Goal: Task Accomplishment & Management: Use online tool/utility

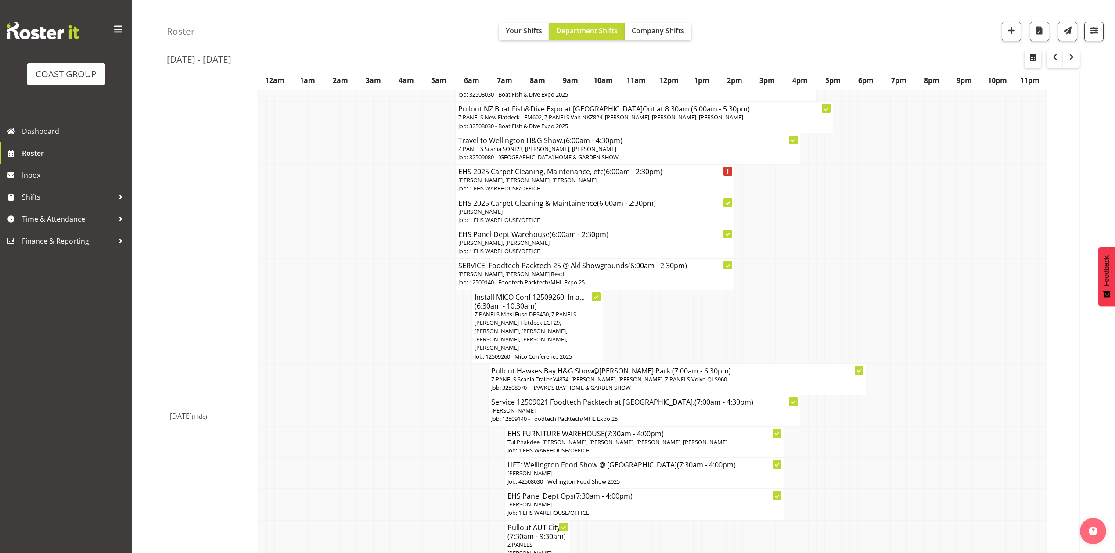
scroll to position [176, 0]
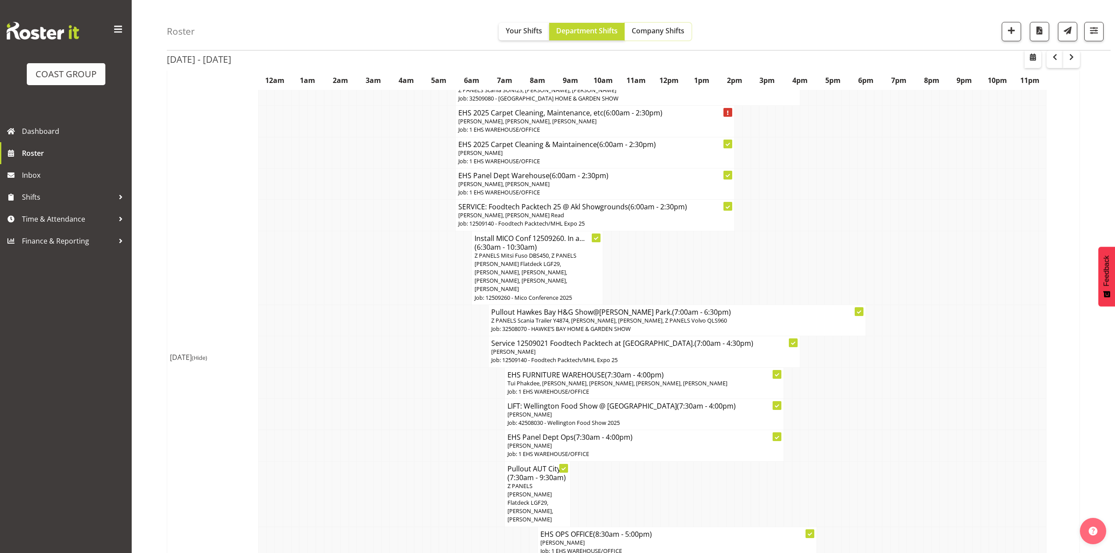
click at [647, 25] on button "Company Shifts" at bounding box center [658, 32] width 67 height 18
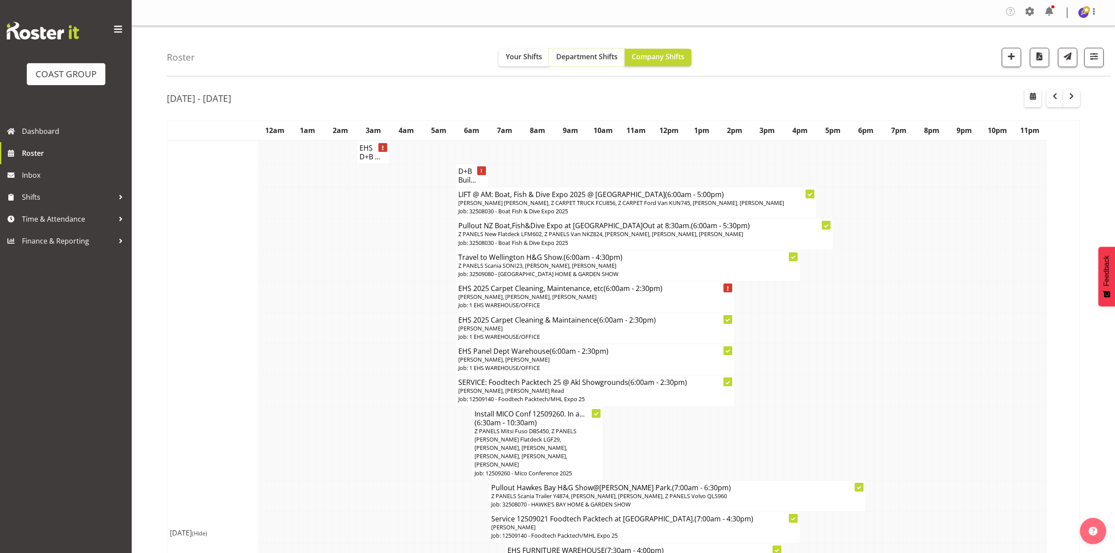
click at [576, 56] on span "Department Shifts" at bounding box center [586, 57] width 61 height 10
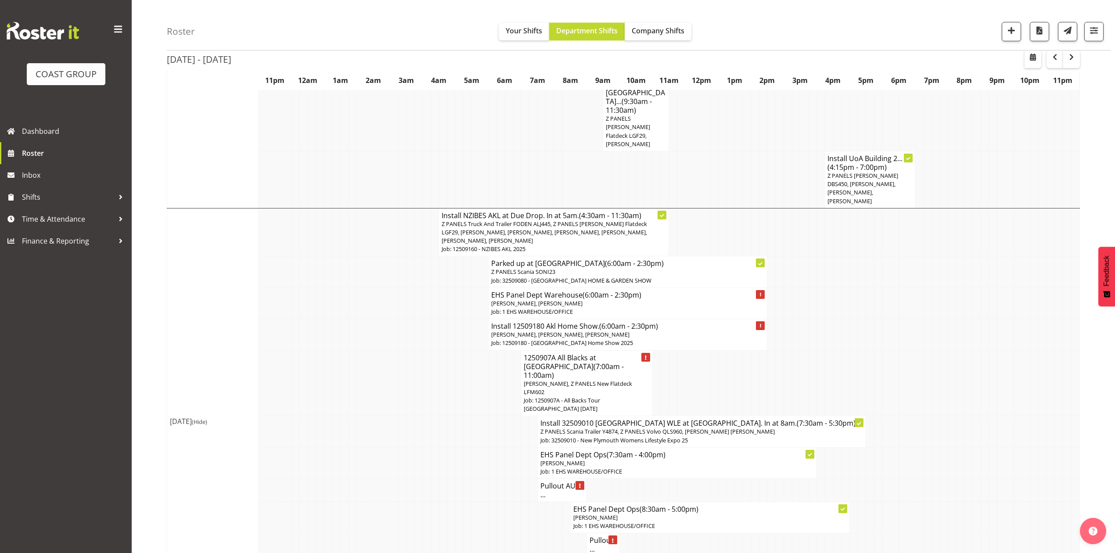
scroll to position [1287, 0]
click at [613, 378] on span "Jeremy Zhu, Z PANELS New Flatdeck LFM602" at bounding box center [578, 386] width 108 height 16
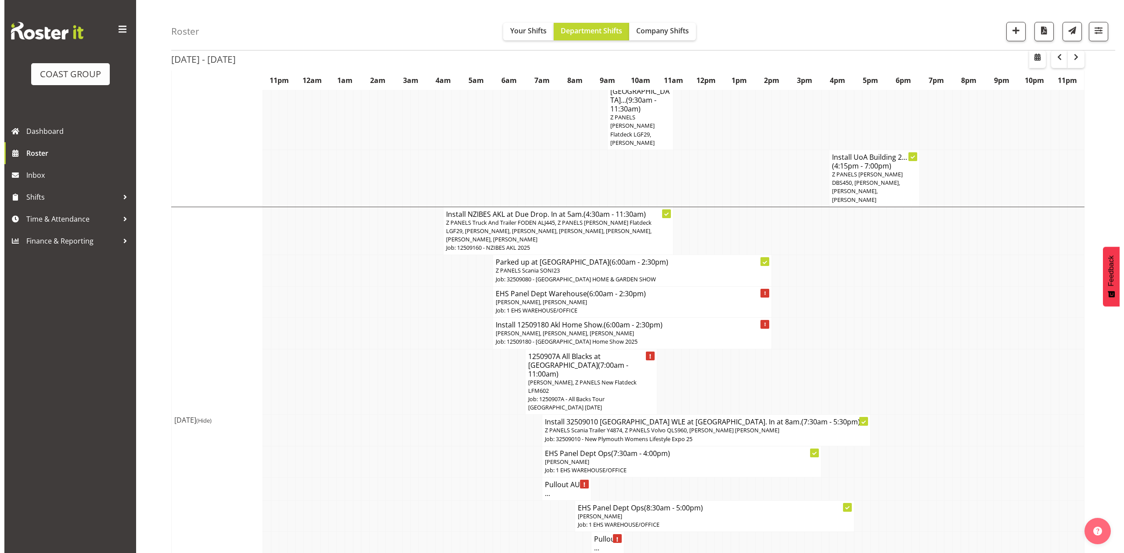
scroll to position [1270, 0]
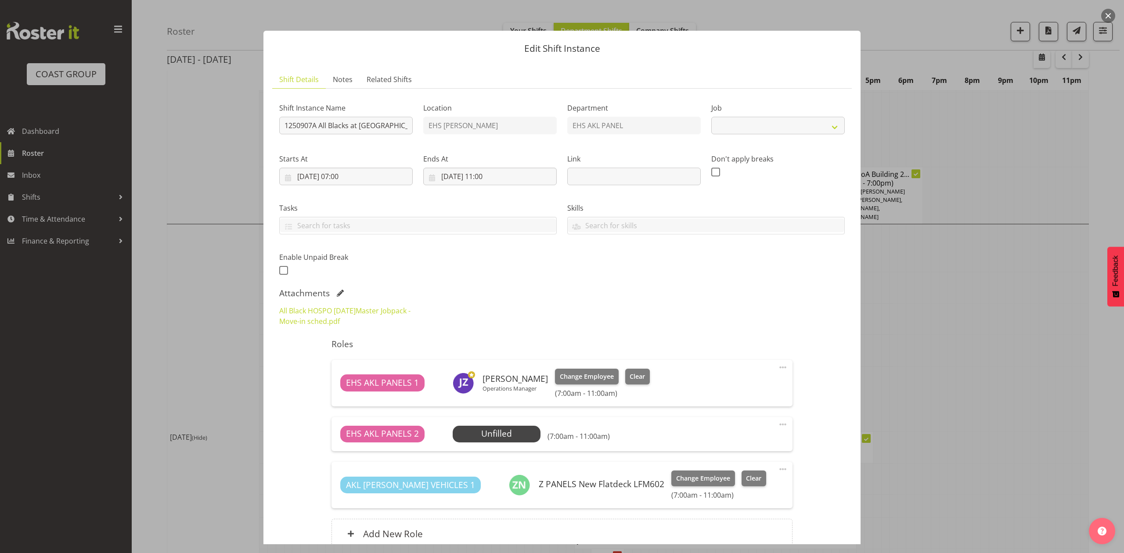
select select "10496"
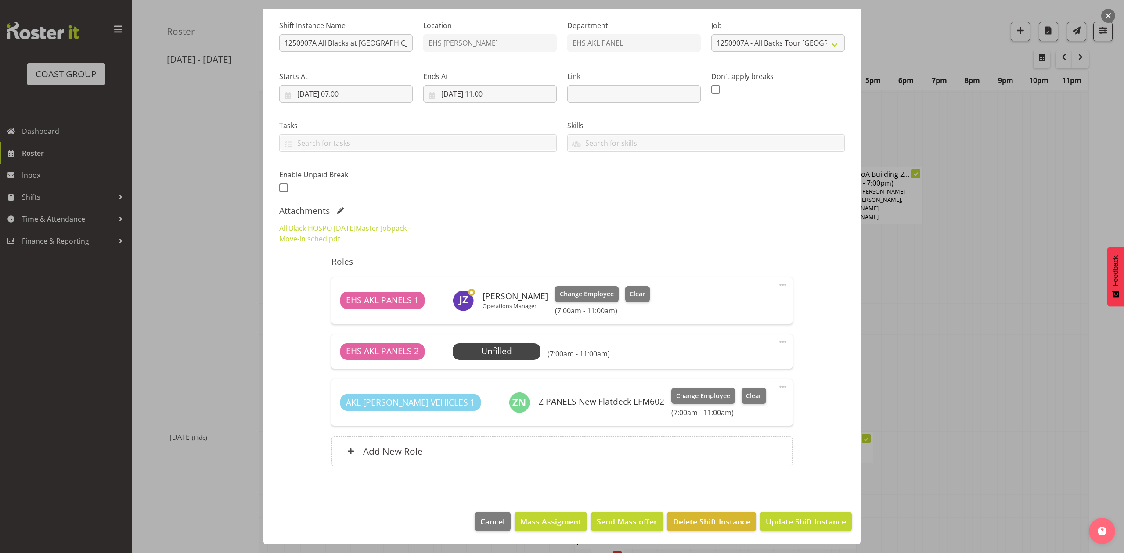
click at [978, 267] on div at bounding box center [562, 276] width 1124 height 553
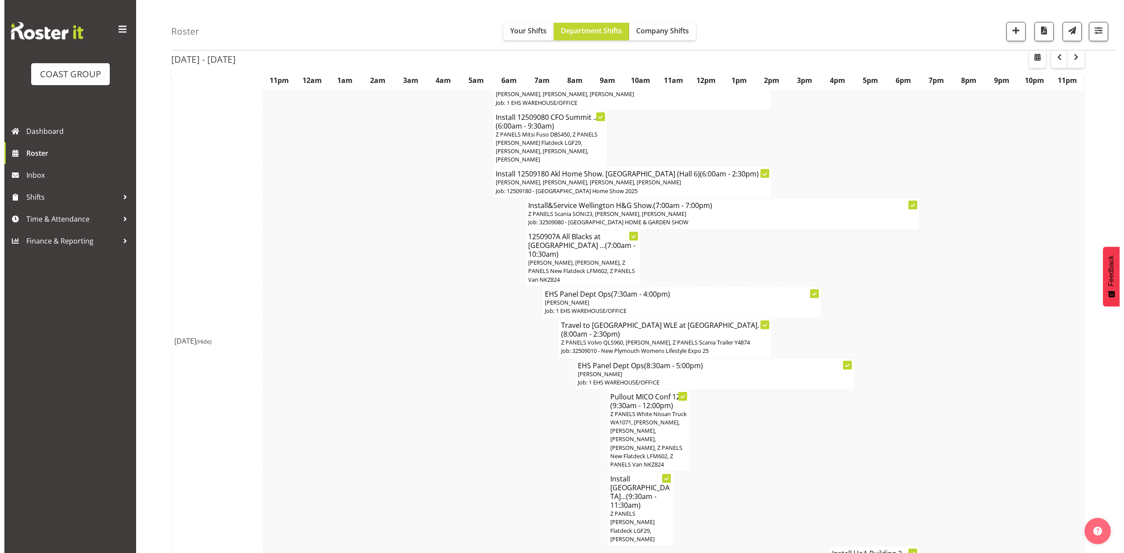
scroll to position [878, 0]
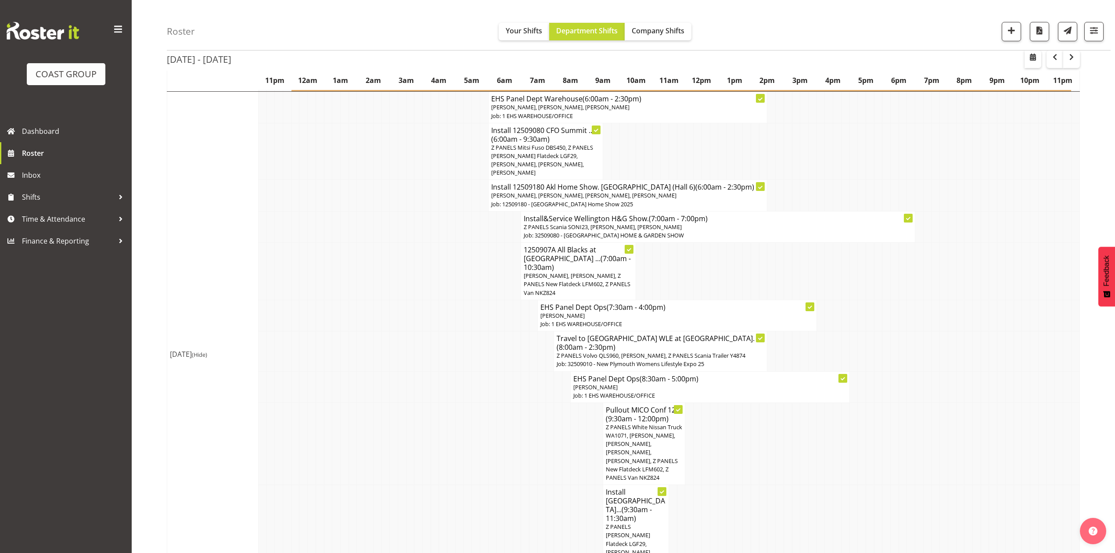
click at [585, 272] on span "Marcell Lee, Jeremy Zhu, Z PANELS New Flatdeck LFM602, Z PANELS Van NKZ824" at bounding box center [577, 284] width 107 height 25
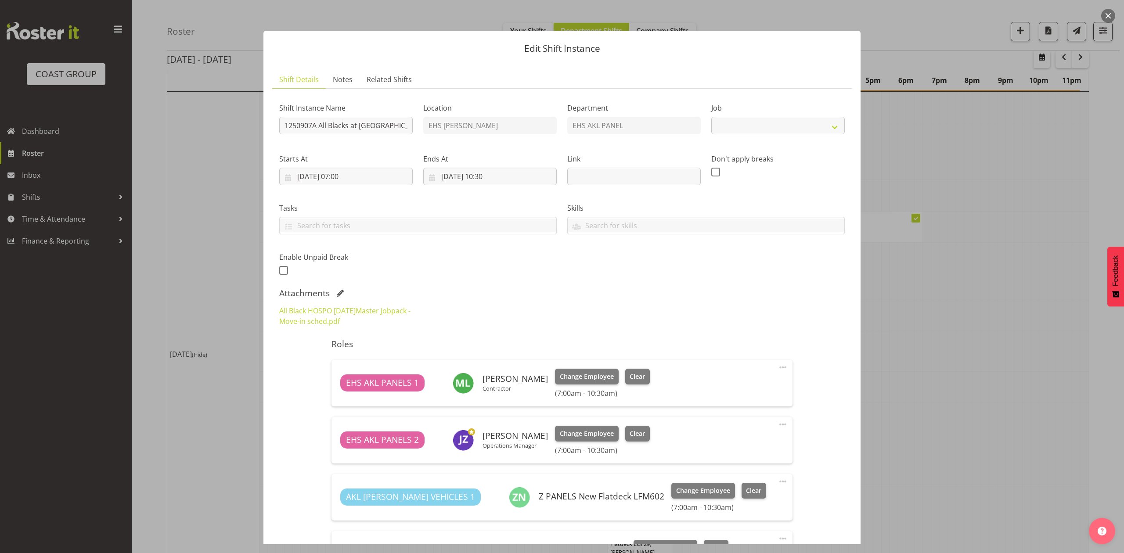
select select "10496"
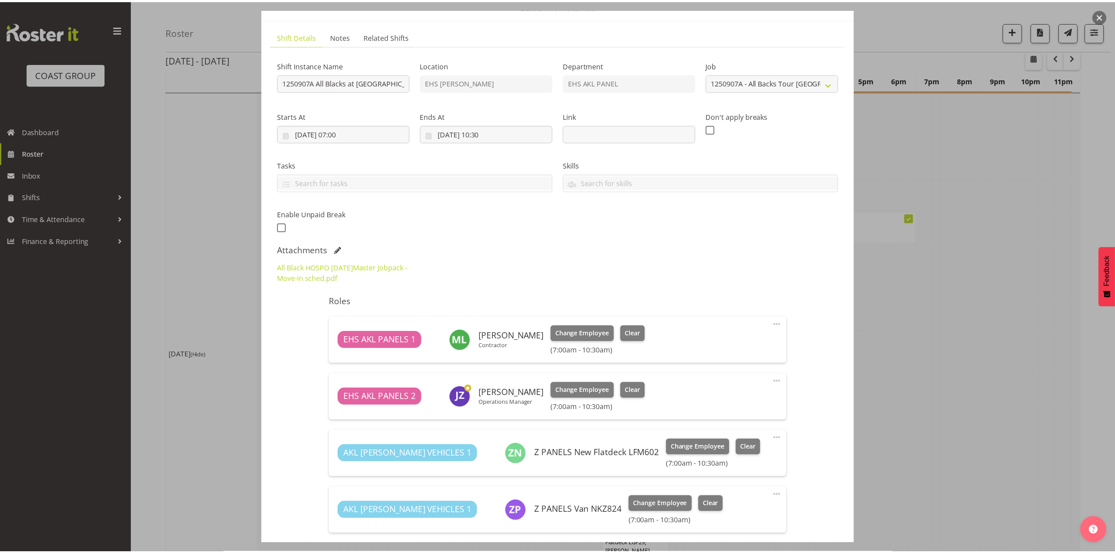
scroll to position [0, 0]
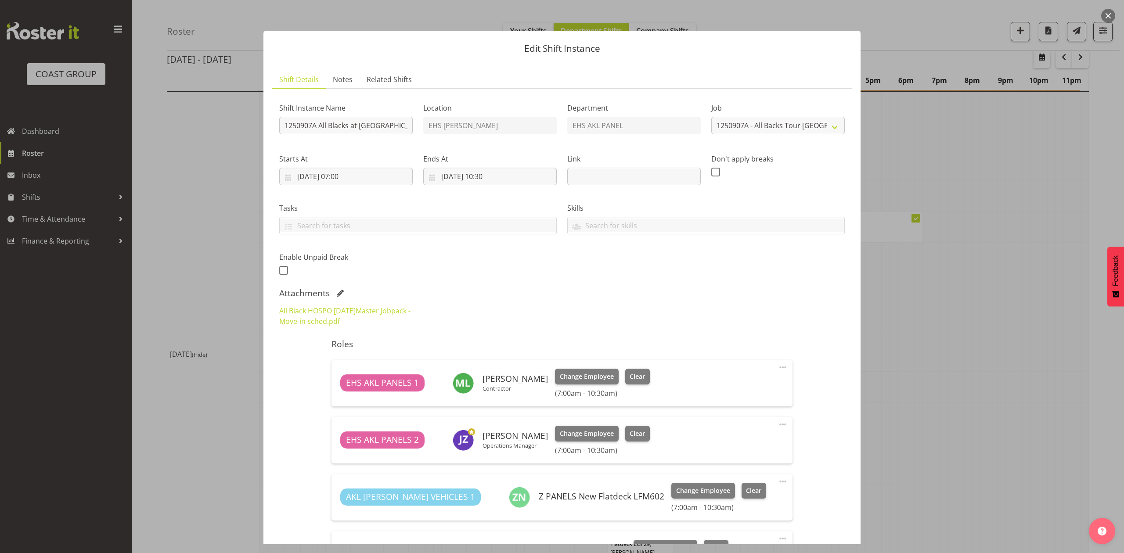
click at [1041, 275] on div at bounding box center [562, 276] width 1124 height 553
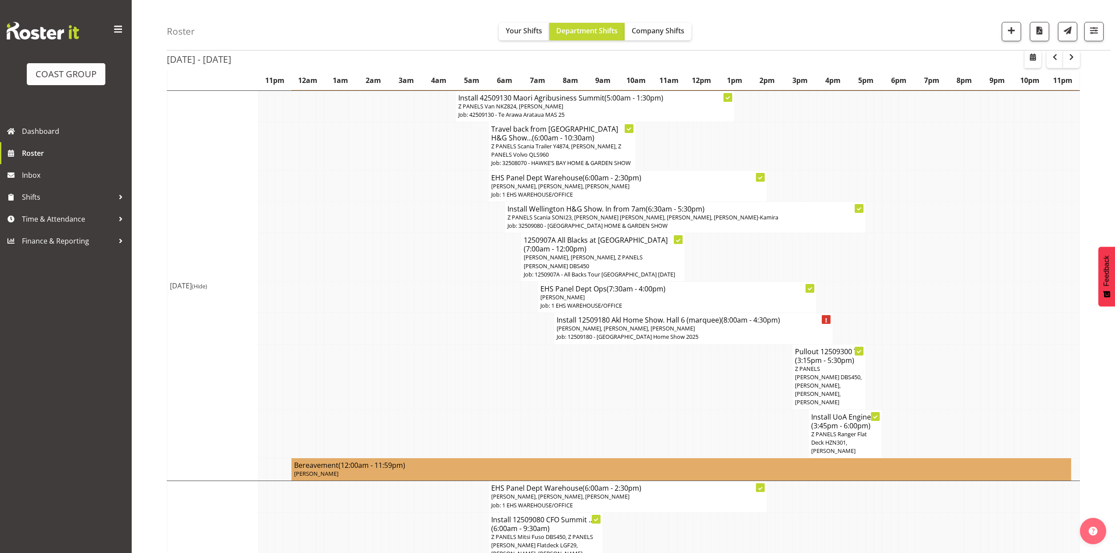
scroll to position [468, 0]
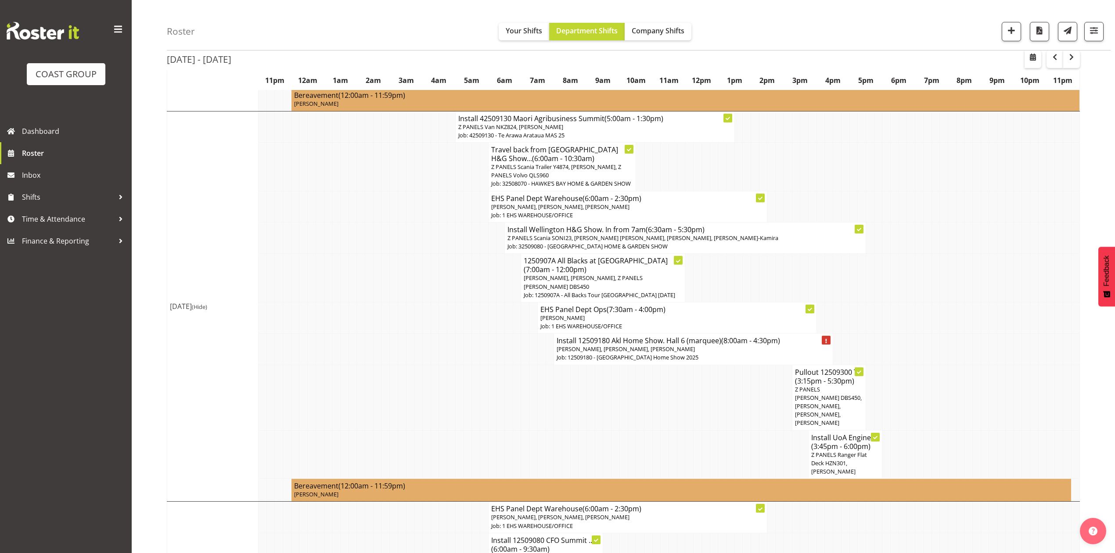
click at [715, 367] on td at bounding box center [714, 397] width 8 height 65
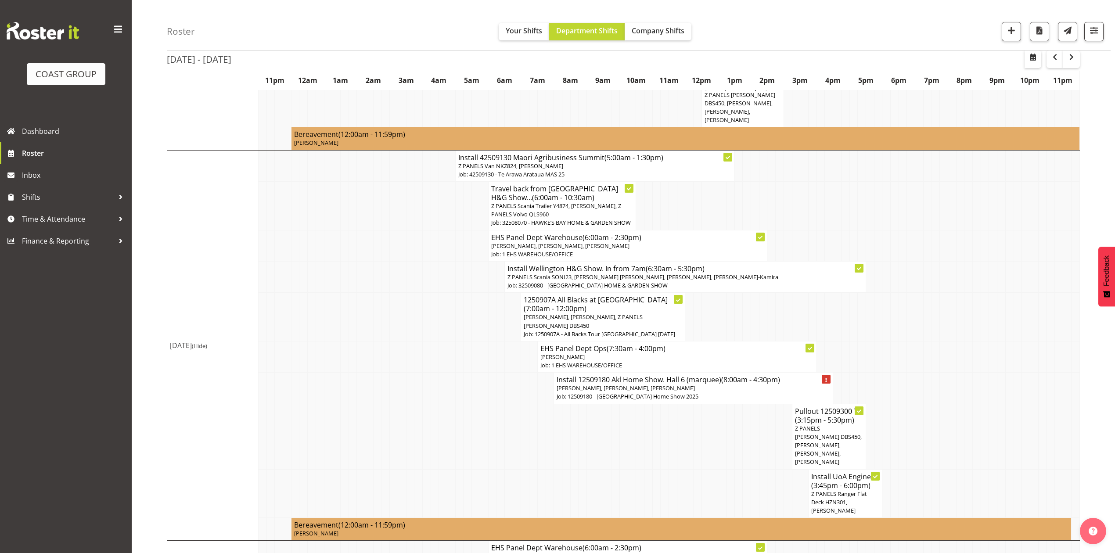
scroll to position [410, 0]
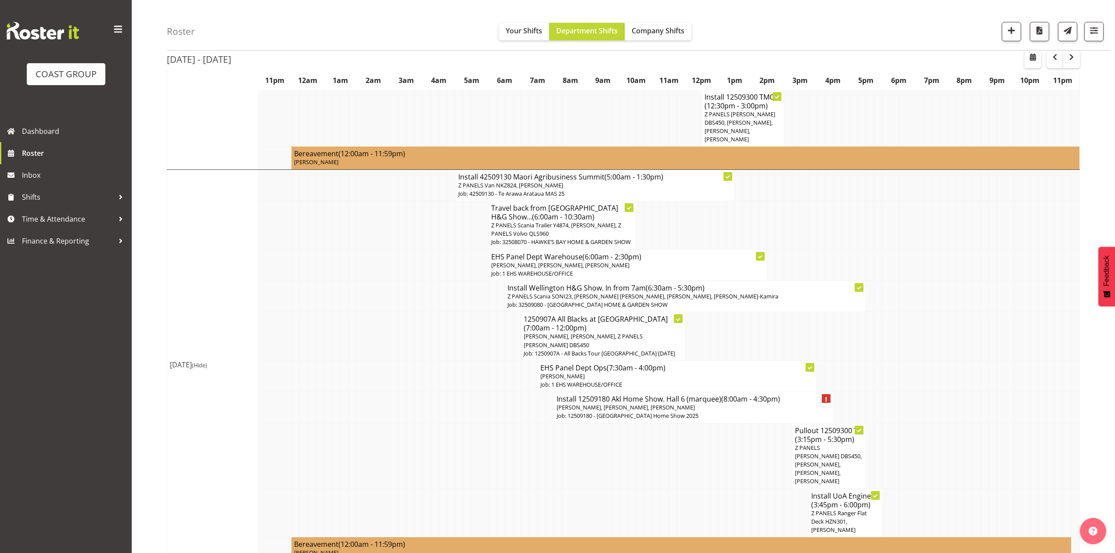
click at [866, 221] on td at bounding box center [870, 225] width 8 height 49
click at [437, 290] on td at bounding box center [435, 295] width 8 height 31
click at [102, 213] on span "Time & Attendance" at bounding box center [68, 218] width 92 height 13
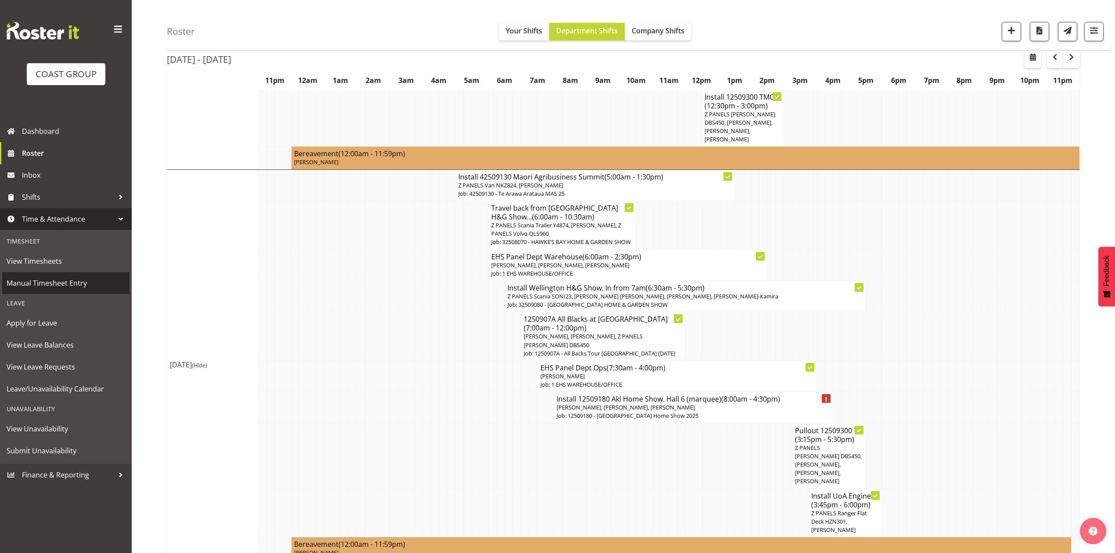
click at [69, 285] on span "Manual Timesheet Entry" at bounding box center [66, 283] width 119 height 13
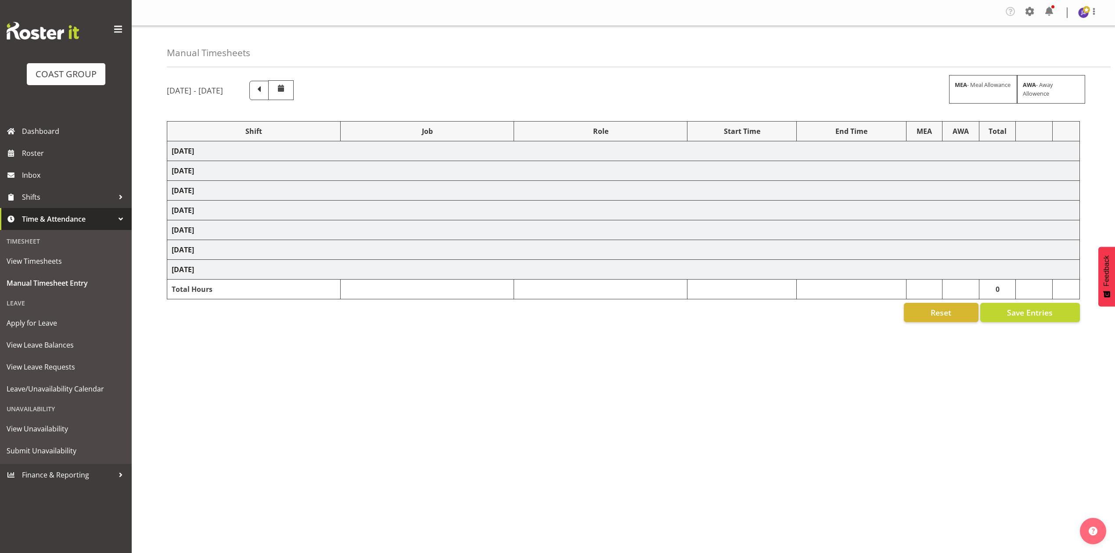
select select "68519"
select select "9198"
select select "78117"
select select "10251"
select select "68034"
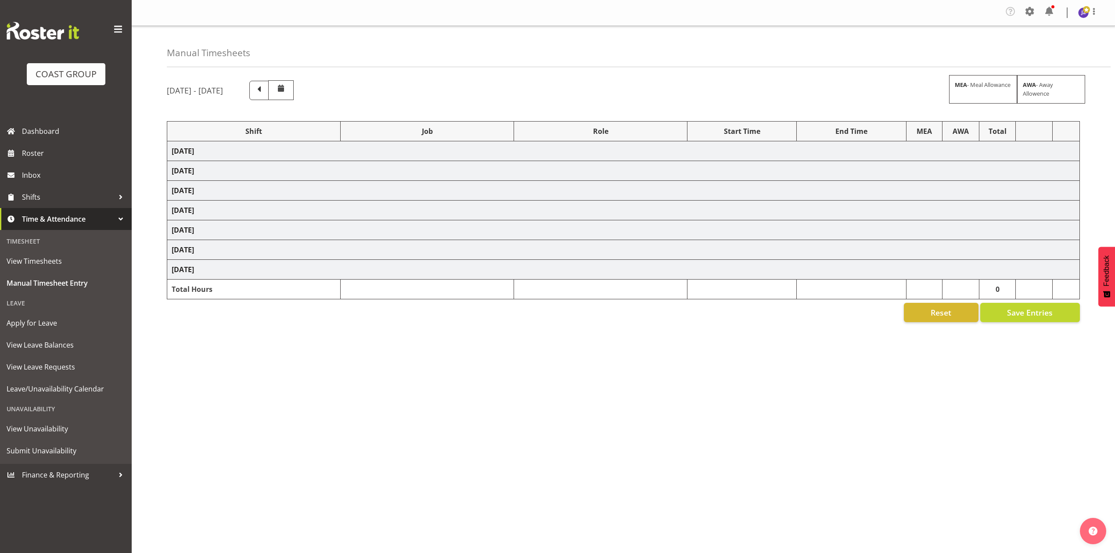
select select "69"
select select "198"
select select "81217"
select select "8652"
select select "80775"
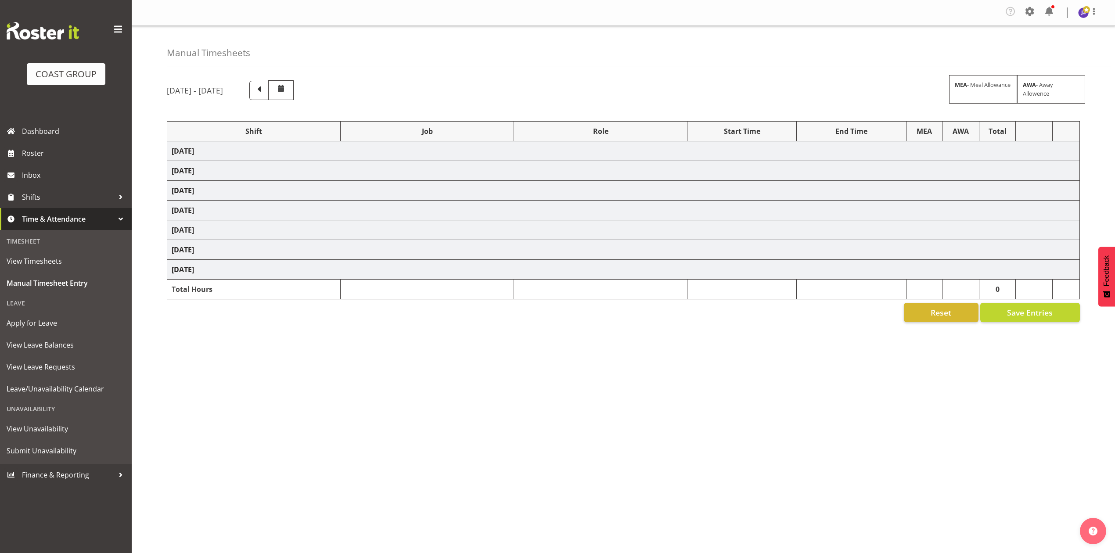
select select "9993"
select select "68034"
select select "69"
select select "198"
select select "79613"
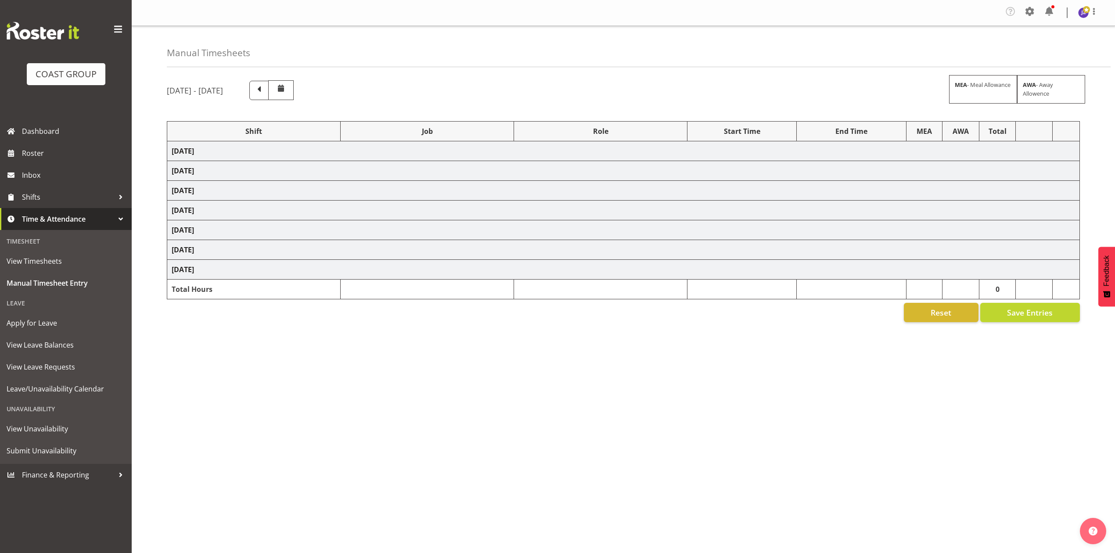
select select "8652"
select select "68034"
select select "69"
select select "198"
select select "68034"
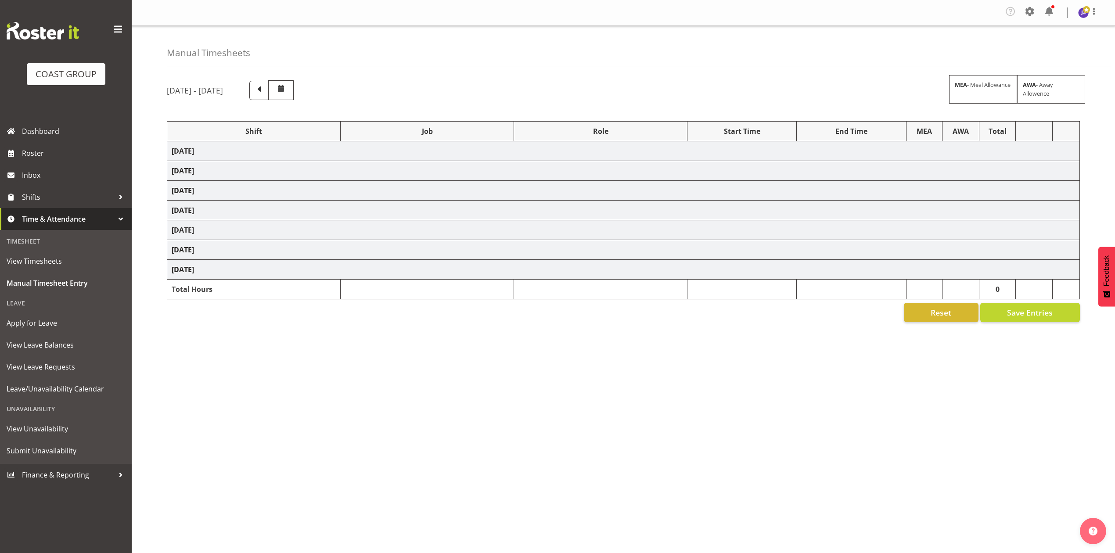
select select "69"
select select "198"
select select "68034"
select select "69"
select select "198"
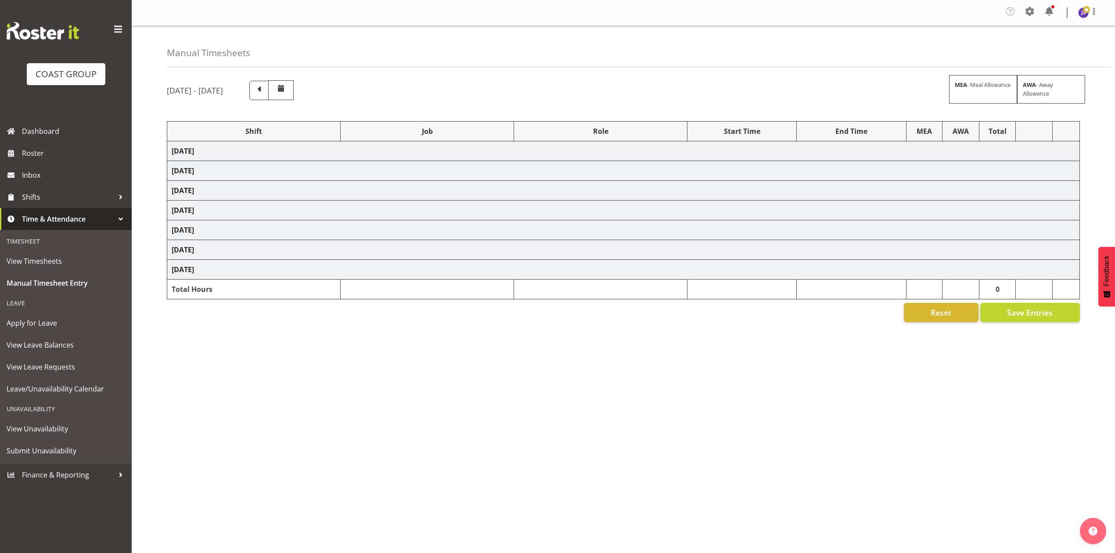
select select "78117"
select select "10251"
select select "80775"
select select "9993"
select select "80775"
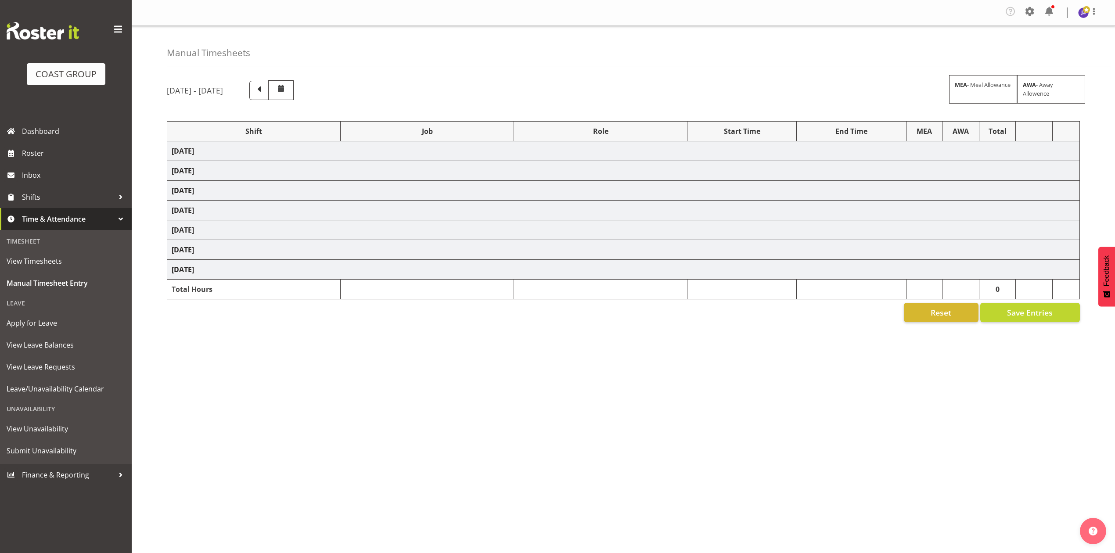
select select "9993"
select select "77523"
select select "8652"
select select "64472"
select select "69"
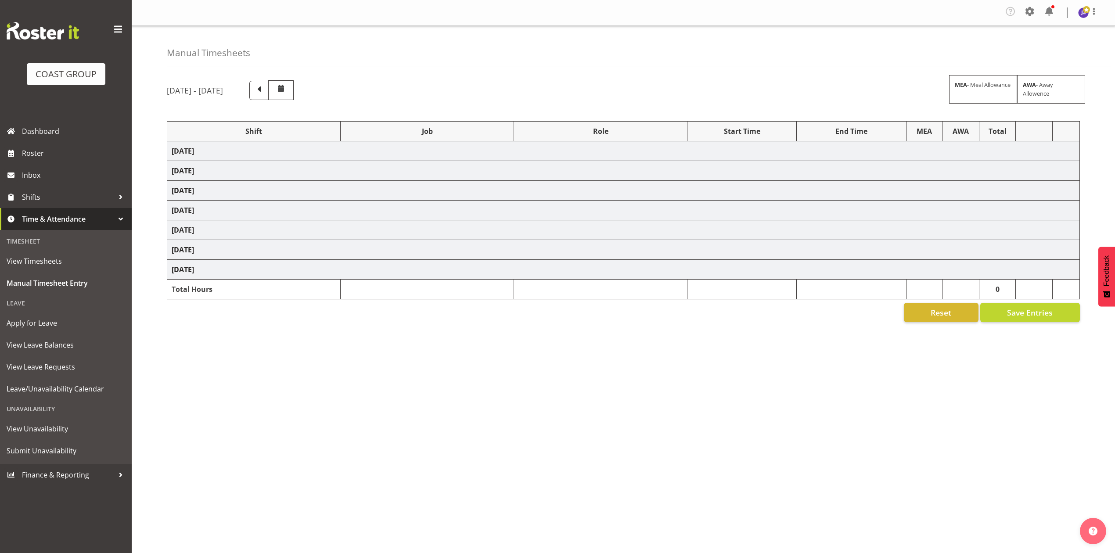
select select "198"
select select "79613"
select select "8652"
select select "80852"
select select "10275"
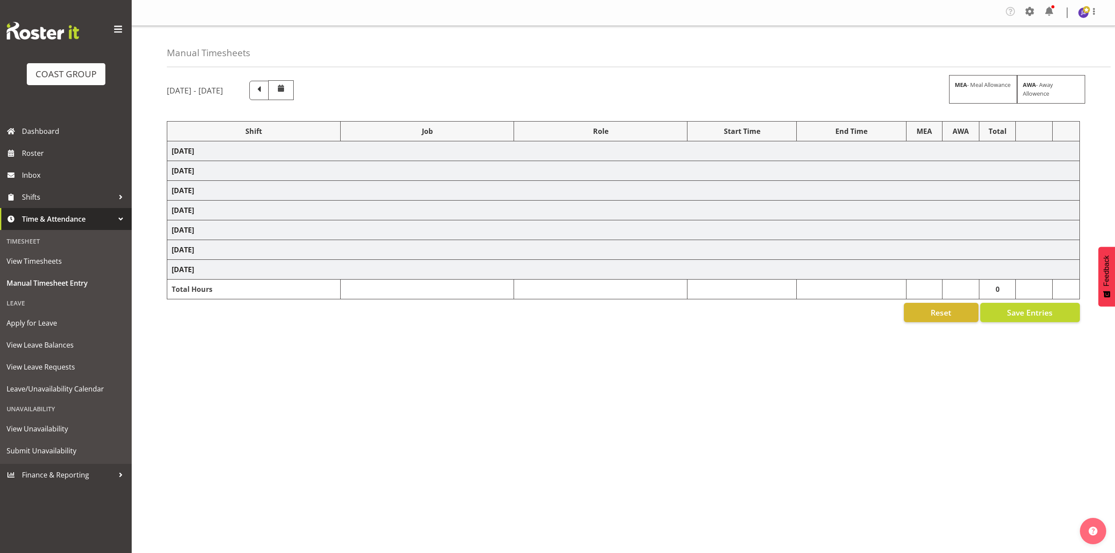
select select "68034"
select select "69"
select select "198"
select select "79211"
select select "10396"
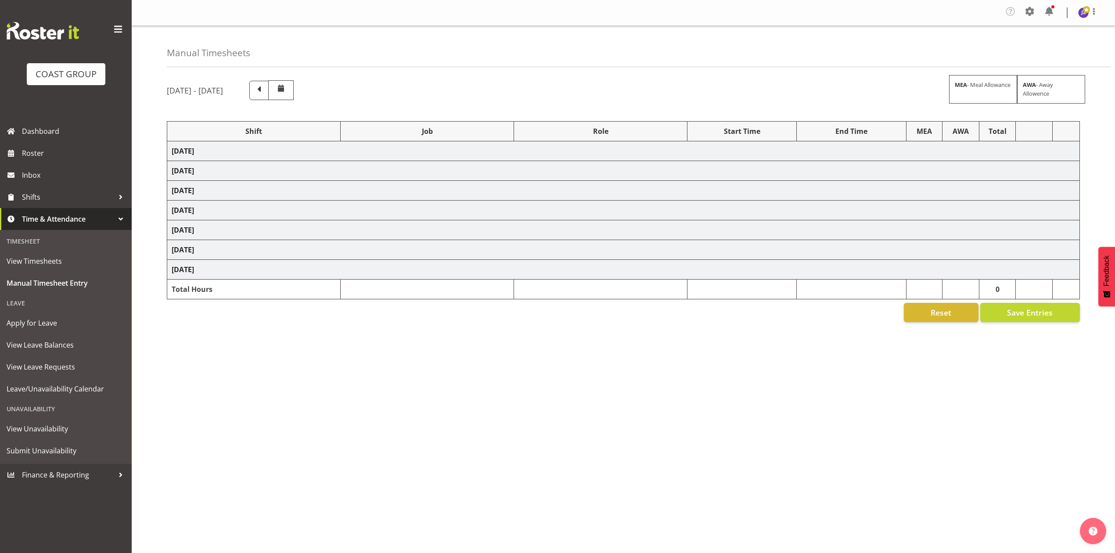
select select "64195"
select select "69"
select select "198"
select select "81338"
select select "10496"
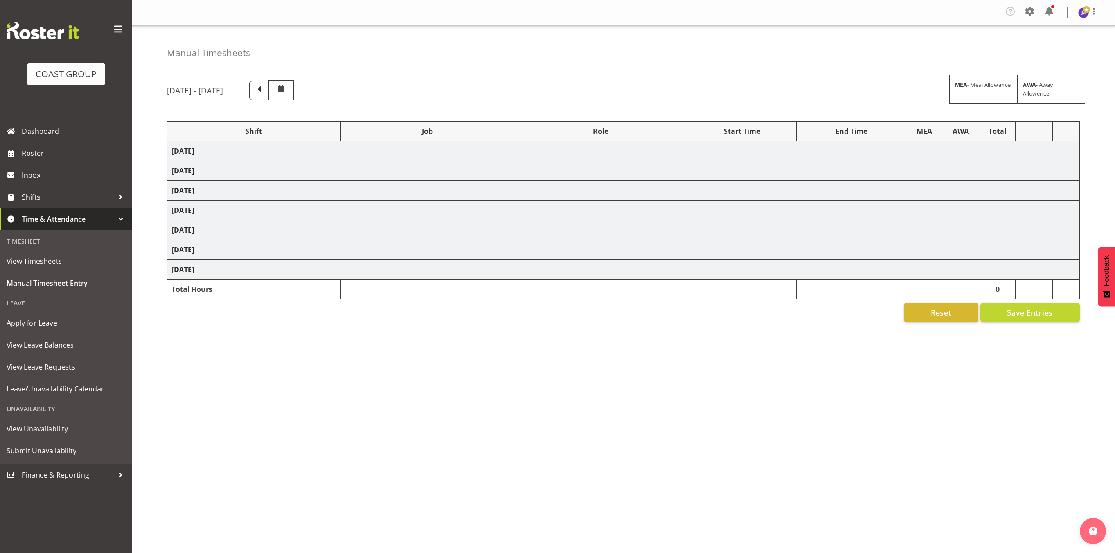
select select "68034"
select select "69"
select select "198"
select select "79211"
select select "10396"
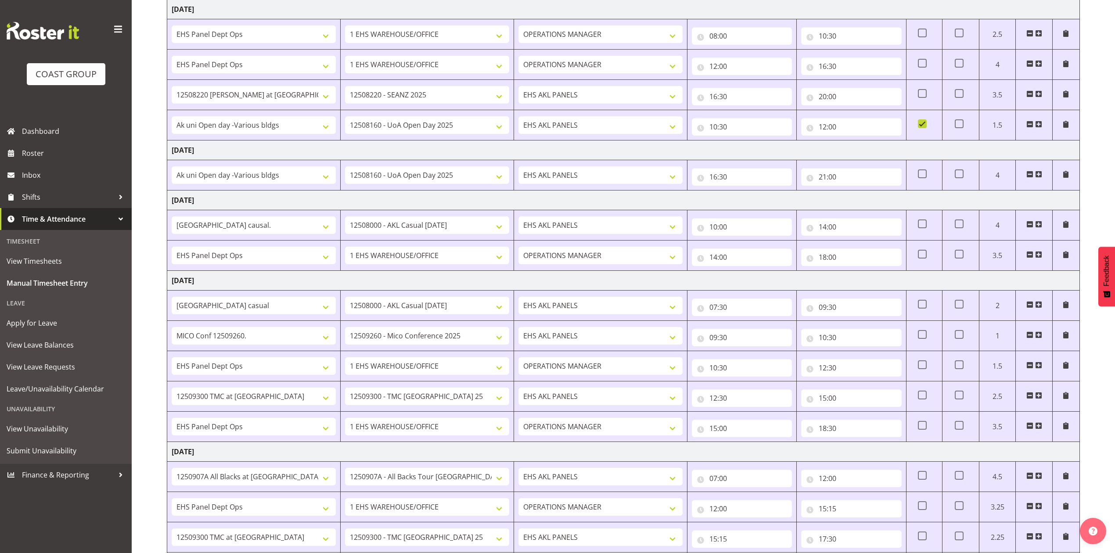
scroll to position [487, 0]
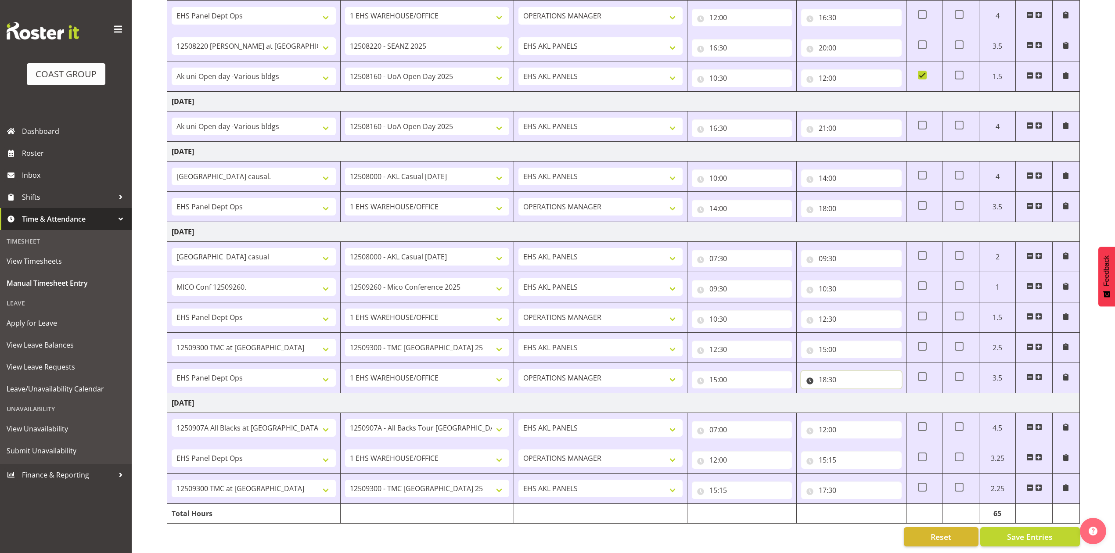
click at [825, 371] on input "18:30" at bounding box center [851, 380] width 100 height 18
click at [859, 394] on select "00 01 02 03 04 05 06 07 08 09 10 11 12 13 14 15 16 17 18 19 20 21 22 23" at bounding box center [861, 403] width 20 height 18
select select "19"
click at [851, 394] on select "00 01 02 03 04 05 06 07 08 09 10 11 12 13 14 15 16 17 18 19 20 21 22 23" at bounding box center [861, 403] width 20 height 18
type input "19:30"
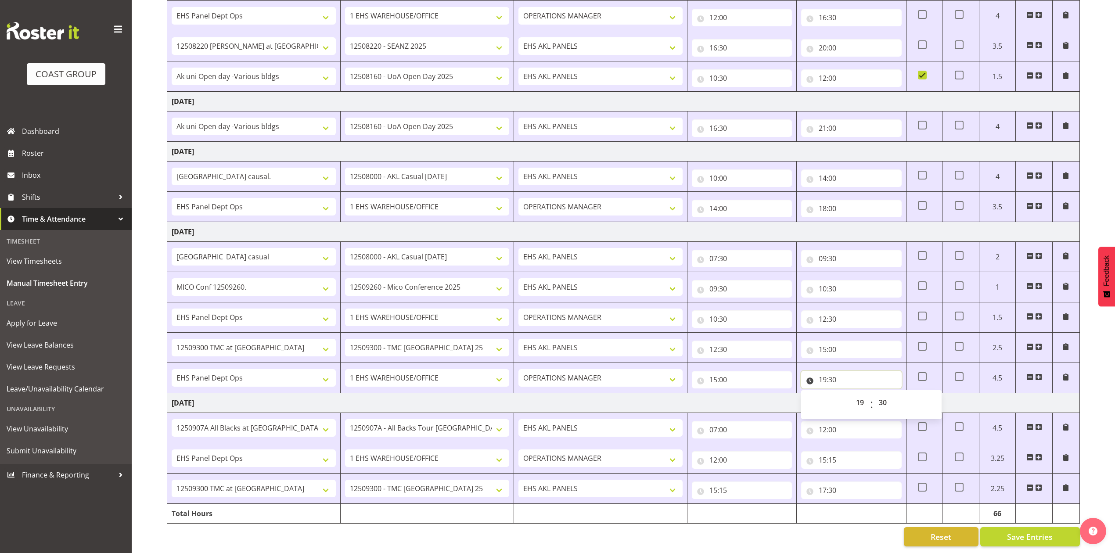
click at [837, 371] on input "19:30" at bounding box center [851, 380] width 100 height 18
click at [830, 371] on input "19:30" at bounding box center [851, 380] width 100 height 18
drag, startPoint x: 880, startPoint y: 394, endPoint x: 882, endPoint y: 385, distance: 8.4
click at [880, 394] on select "00 01 02 03 04 05 06 07 08 09 10 11 12 13 14 15 16 17 18 19 20 21 22 23 24 25 2…" at bounding box center [884, 403] width 20 height 18
select select "0"
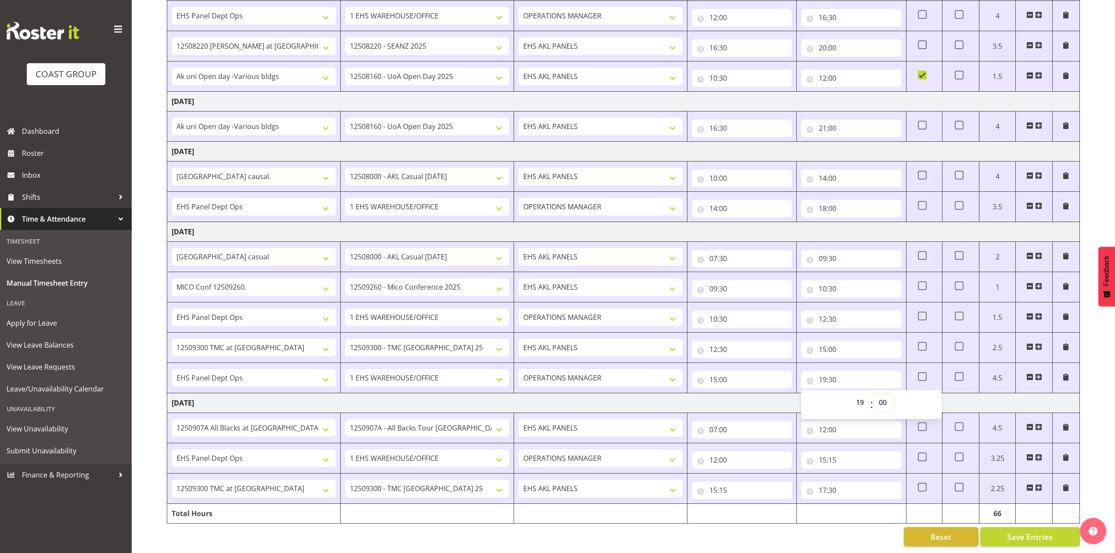
click at [874, 394] on select "00 01 02 03 04 05 06 07 08 09 10 11 12 13 14 15 16 17 18 19 20 21 22 23 24 25 2…" at bounding box center [884, 403] width 20 height 18
type input "19:00"
click at [772, 393] on td "[DATE]" at bounding box center [623, 403] width 913 height 20
click at [926, 372] on span at bounding box center [922, 376] width 9 height 9
click at [924, 374] on input "checkbox" at bounding box center [921, 377] width 6 height 6
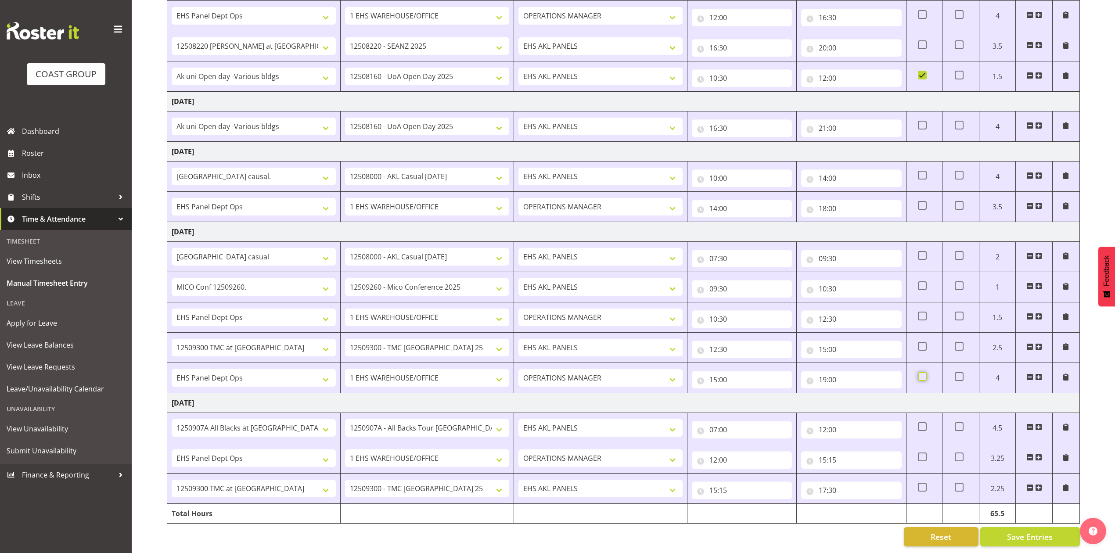
checkbox input "true"
click at [1013, 531] on span "Save Entries" at bounding box center [1030, 536] width 46 height 11
click at [822, 527] on div "Reset Save Entries" at bounding box center [623, 536] width 913 height 19
click at [1028, 531] on span "Save Entries" at bounding box center [1030, 536] width 46 height 11
click at [798, 534] on div "Reset Save Entries" at bounding box center [623, 536] width 913 height 19
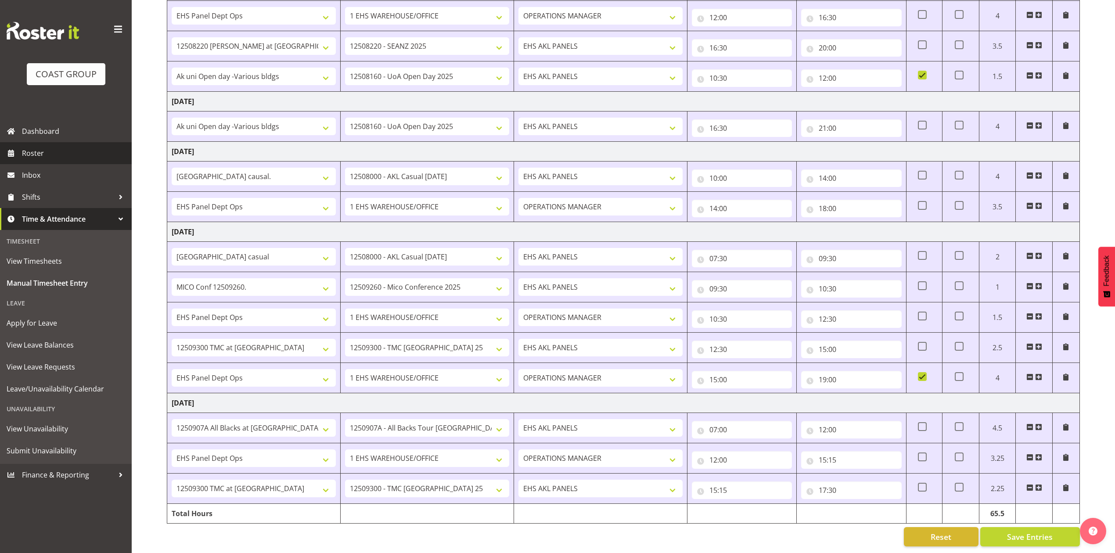
click at [26, 147] on span "Roster" at bounding box center [74, 153] width 105 height 13
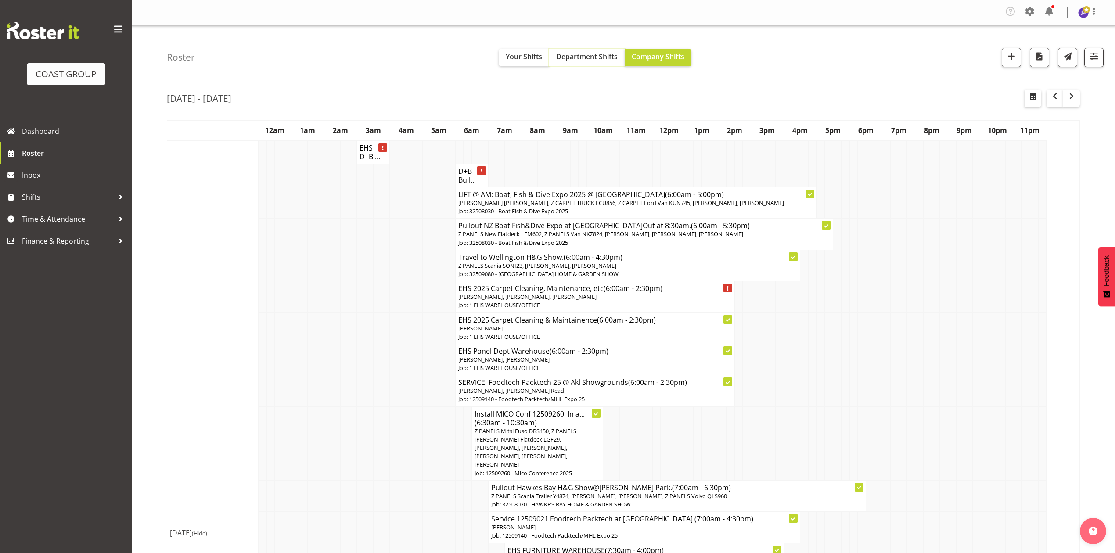
click at [578, 57] on span "Department Shifts" at bounding box center [586, 57] width 61 height 10
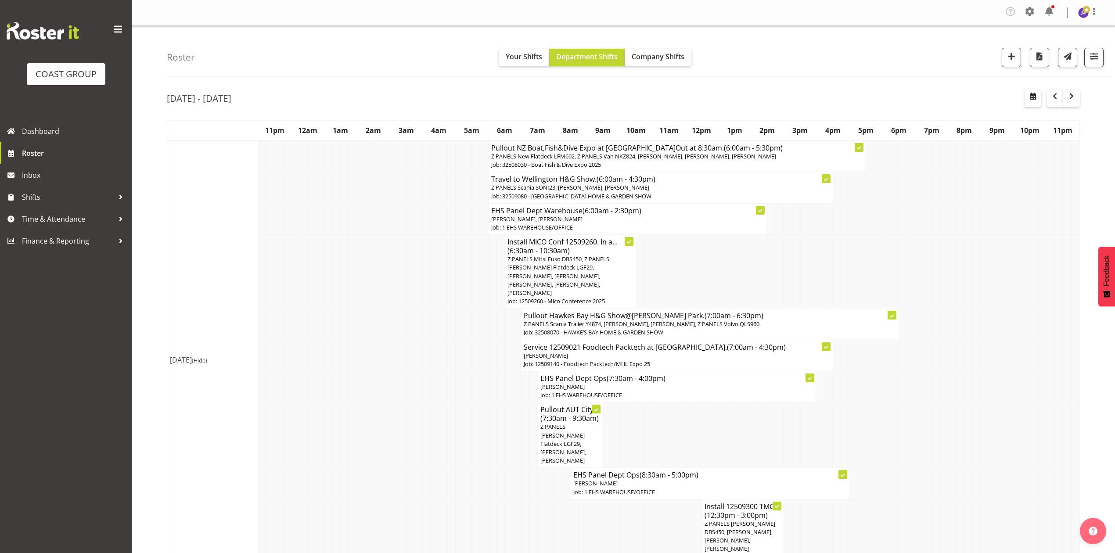
click at [762, 262] on td at bounding box center [763, 272] width 8 height 74
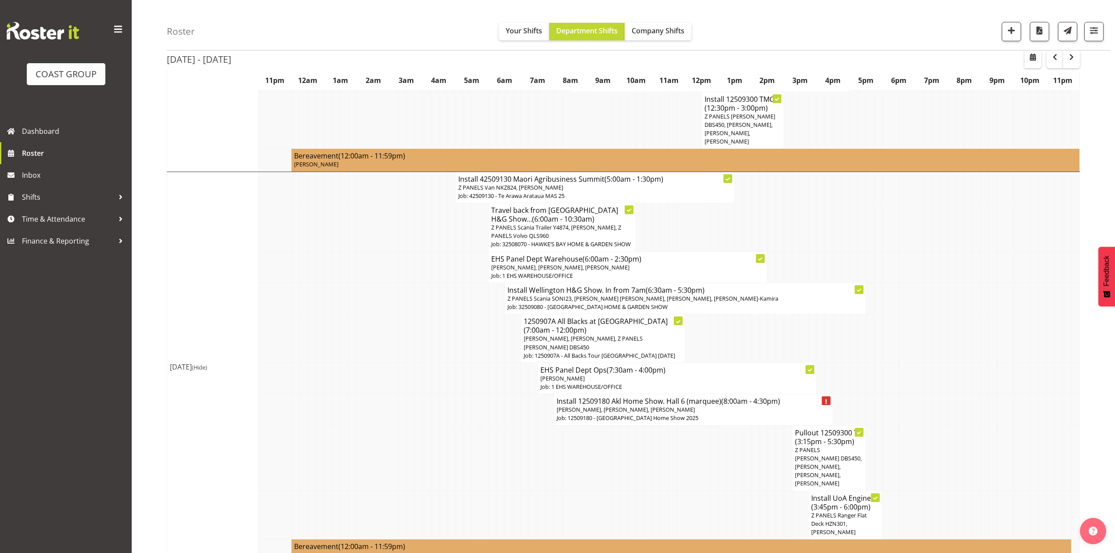
scroll to position [351, 0]
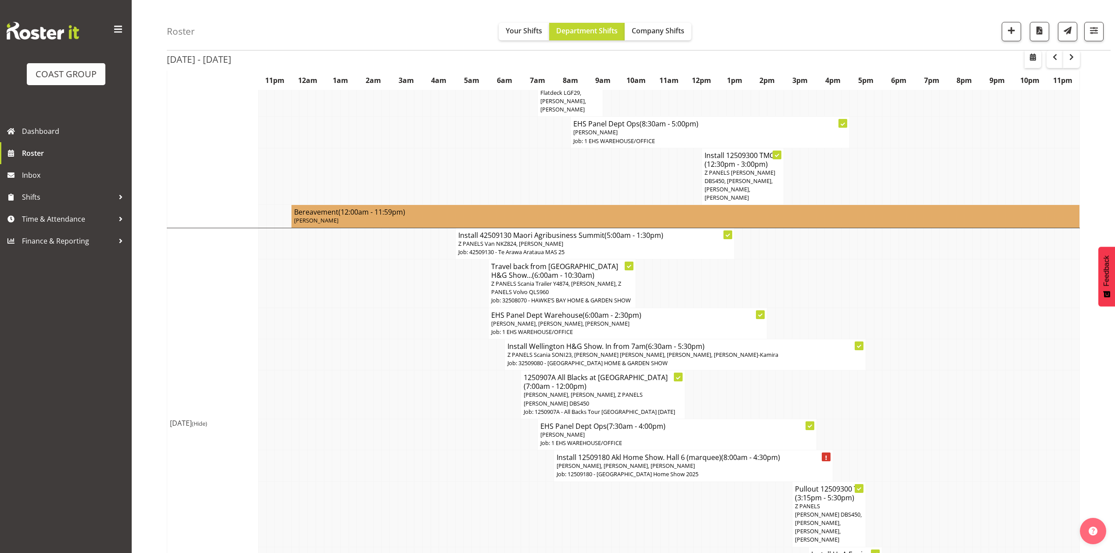
click at [417, 277] on td at bounding box center [418, 283] width 8 height 49
click at [425, 264] on td at bounding box center [426, 283] width 8 height 49
drag, startPoint x: 754, startPoint y: 264, endPoint x: 748, endPoint y: 267, distance: 6.5
click at [754, 264] on td at bounding box center [755, 283] width 8 height 49
click at [683, 262] on td at bounding box center [681, 283] width 8 height 49
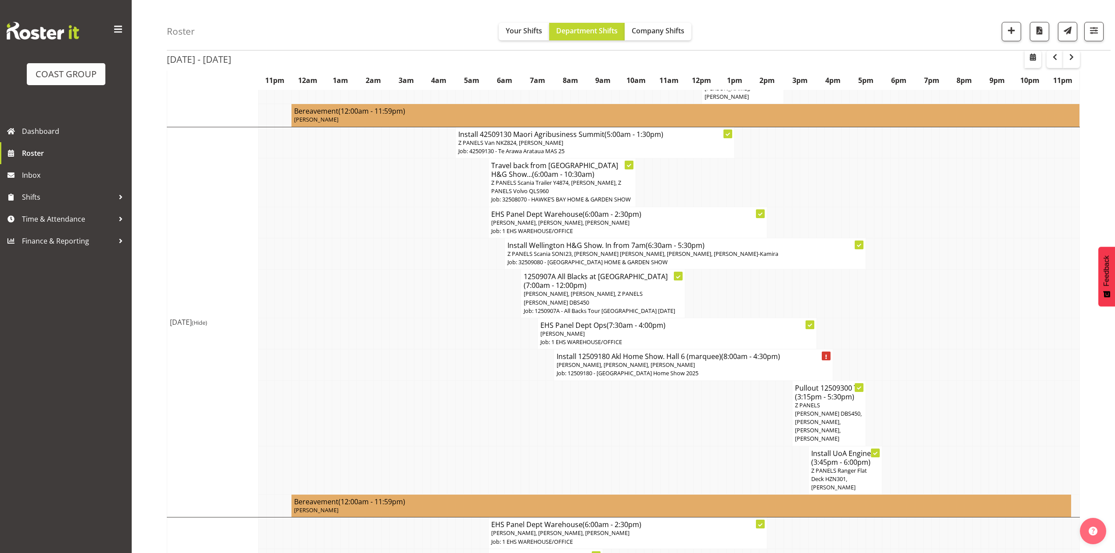
scroll to position [468, 0]
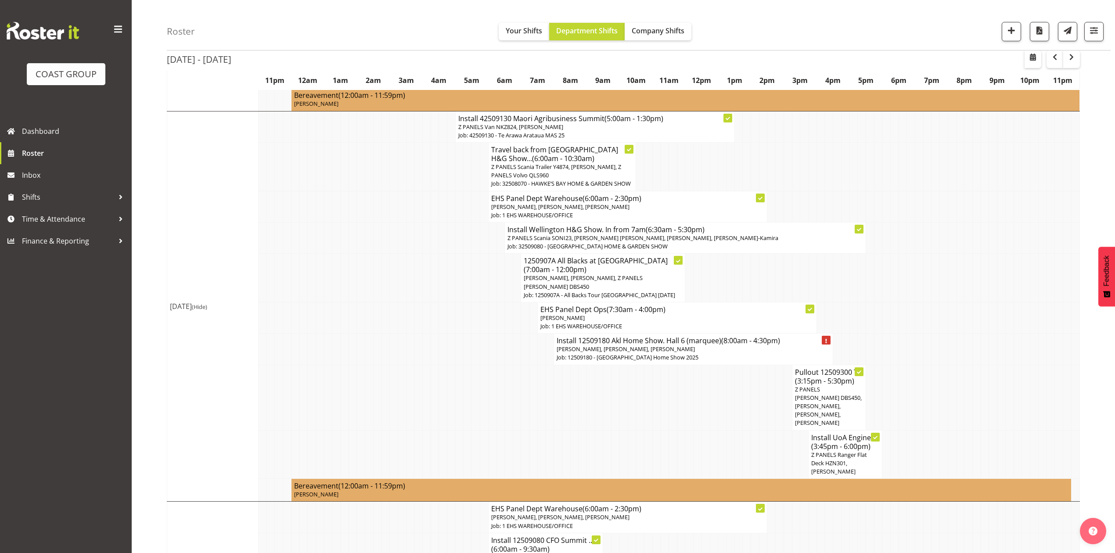
click at [750, 266] on td at bounding box center [747, 278] width 8 height 49
click at [880, 371] on td at bounding box center [878, 397] width 8 height 65
click at [1043, 373] on td at bounding box center [1042, 397] width 8 height 65
